Goal: Check status

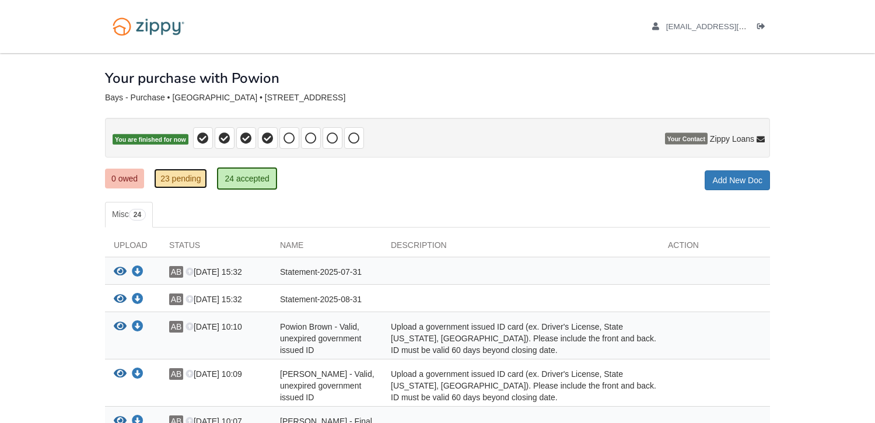
click at [188, 181] on link "23 pending" at bounding box center [180, 179] width 53 height 20
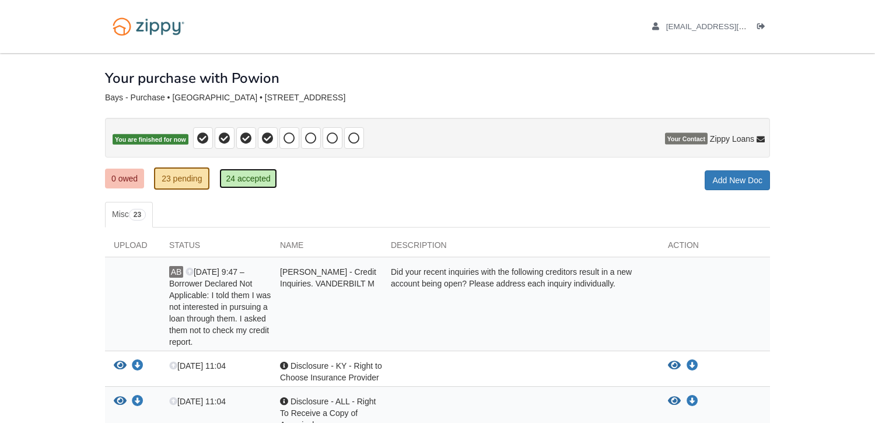
click at [239, 180] on link "24 accepted" at bounding box center [247, 179] width 57 height 20
